Goal: Register for event/course

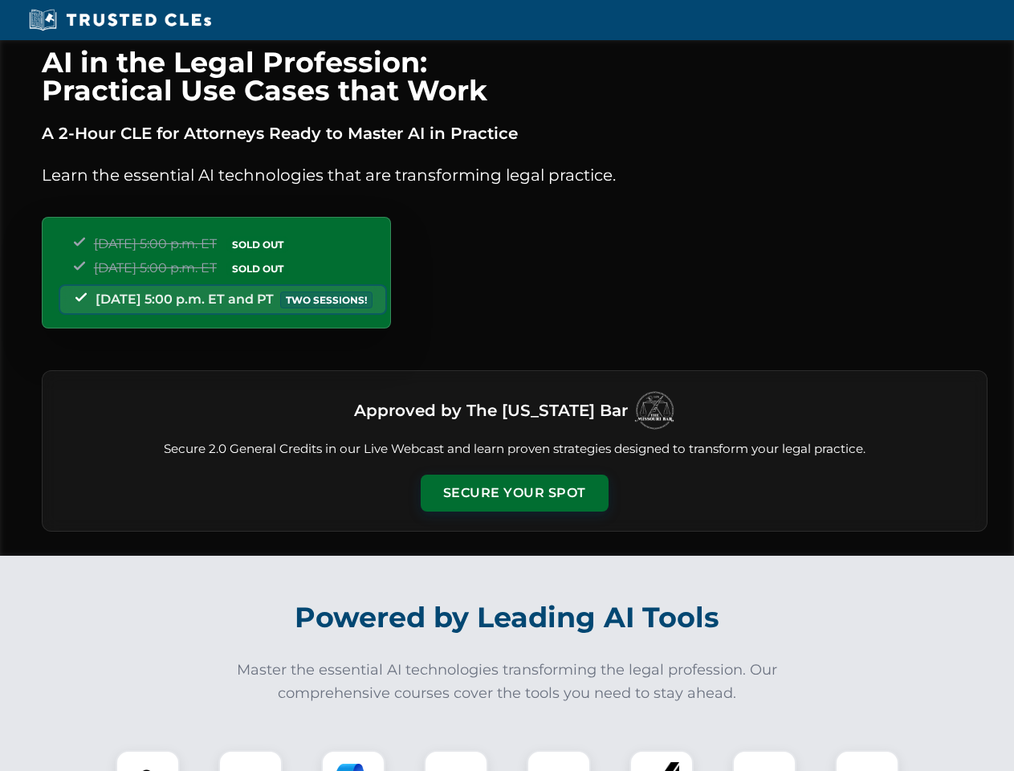
click at [514, 493] on button "Secure Your Spot" at bounding box center [515, 492] width 188 height 37
click at [148, 760] on img at bounding box center [147, 782] width 47 height 47
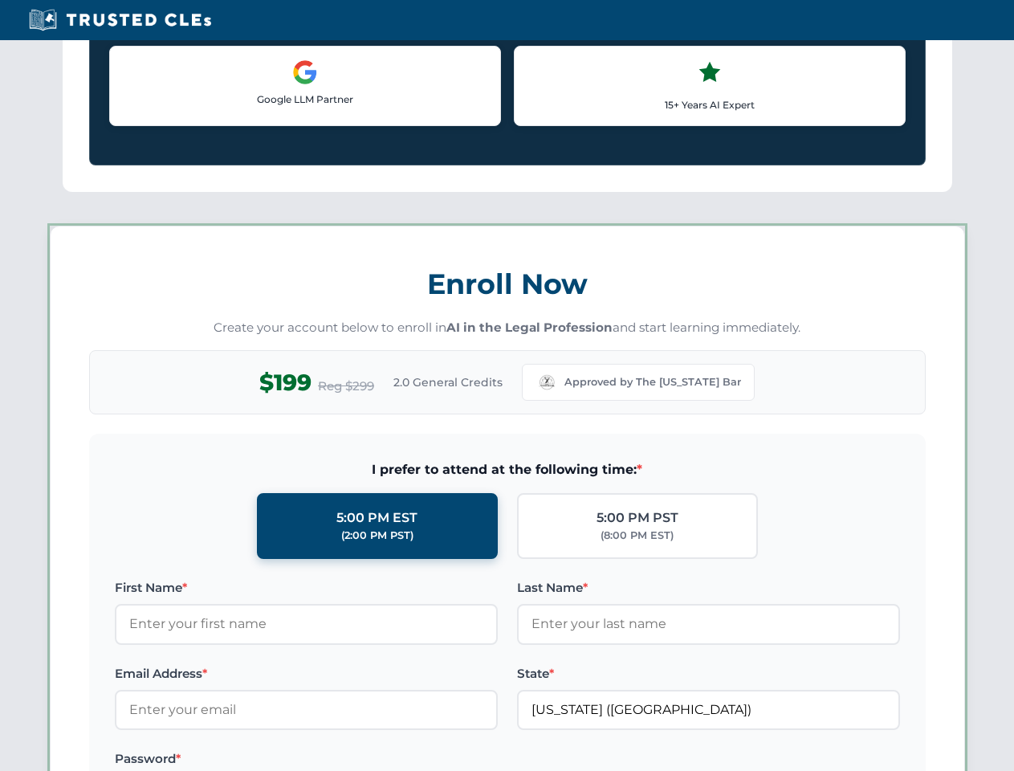
click at [353, 760] on label "Password *" at bounding box center [306, 758] width 383 height 19
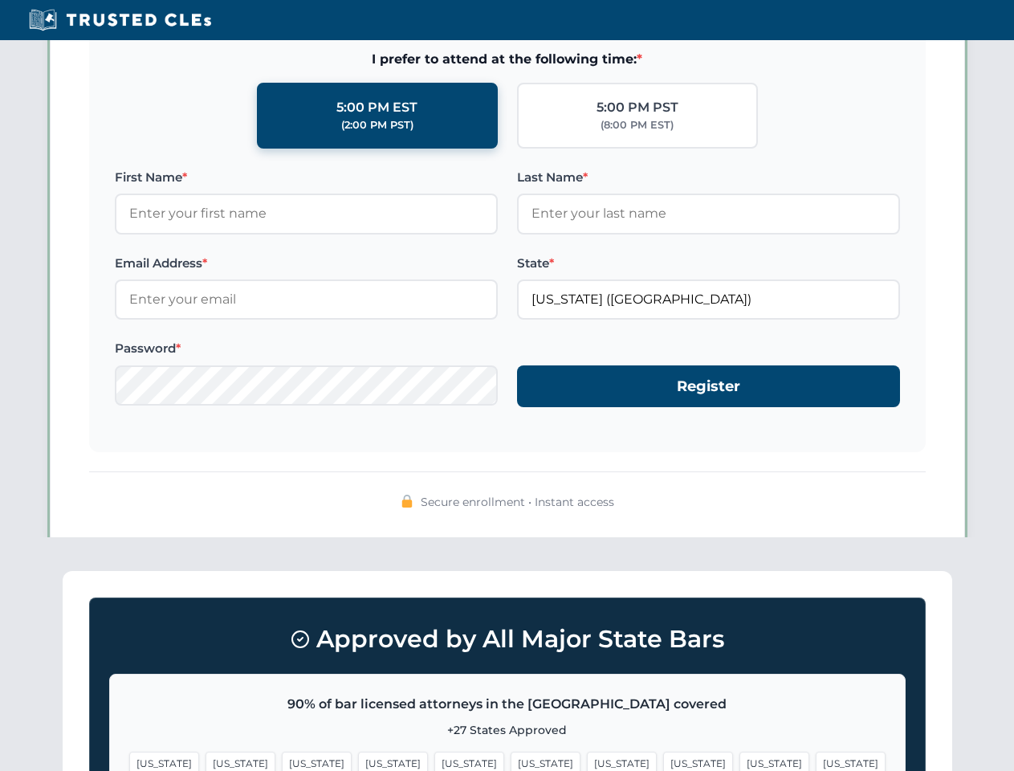
click at [739, 760] on span "[US_STATE]" at bounding box center [774, 762] width 70 height 23
